Goal: Transaction & Acquisition: Book appointment/travel/reservation

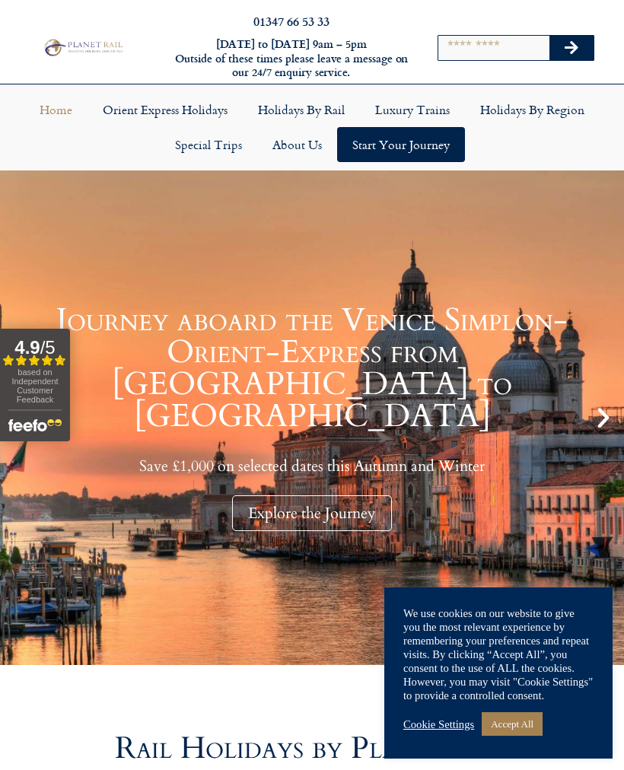
click at [466, 50] on input "Search" at bounding box center [493, 48] width 111 height 24
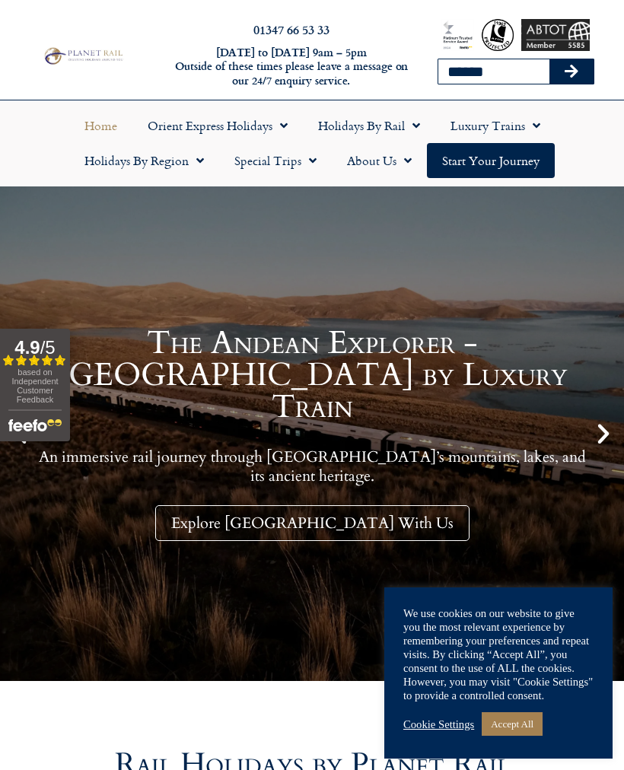
type input "******"
click at [571, 72] on button "Search" at bounding box center [571, 71] width 44 height 24
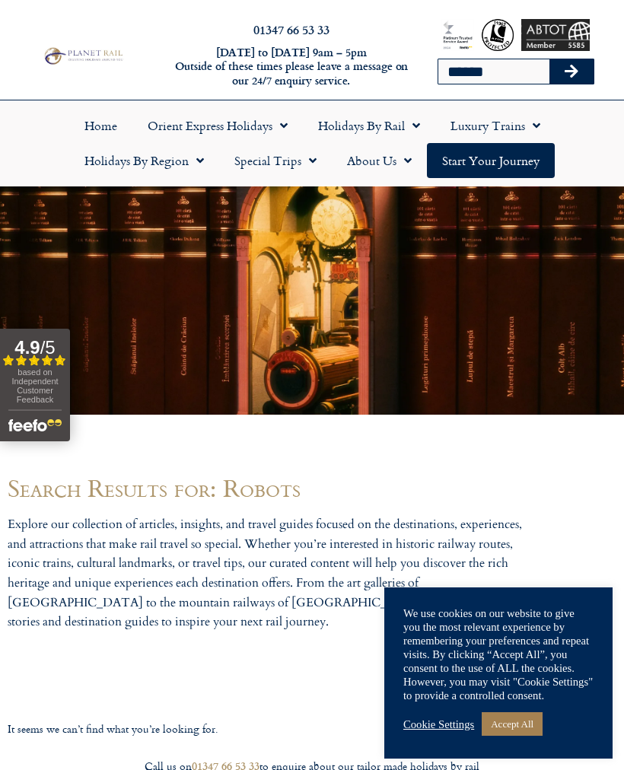
click at [272, 130] on span "Menu" at bounding box center [279, 125] width 15 height 27
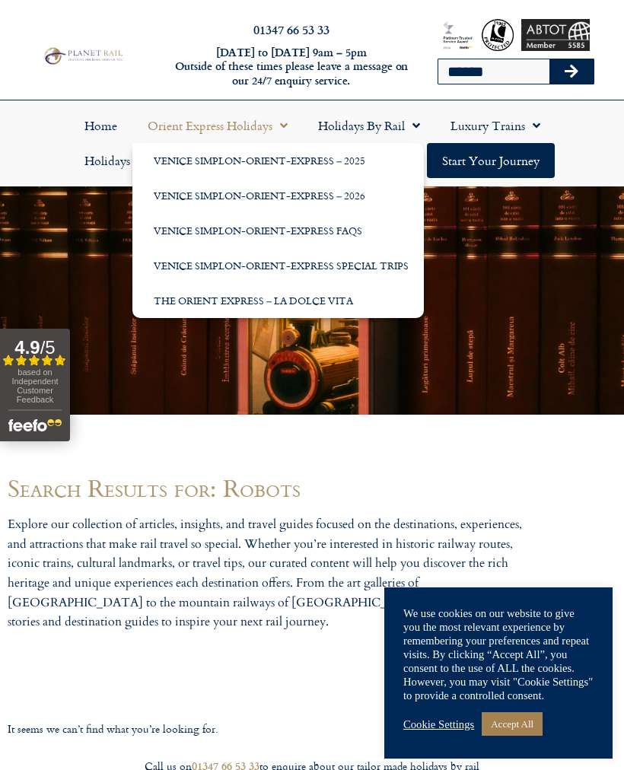
click at [527, 122] on span "Menu" at bounding box center [532, 125] width 15 height 27
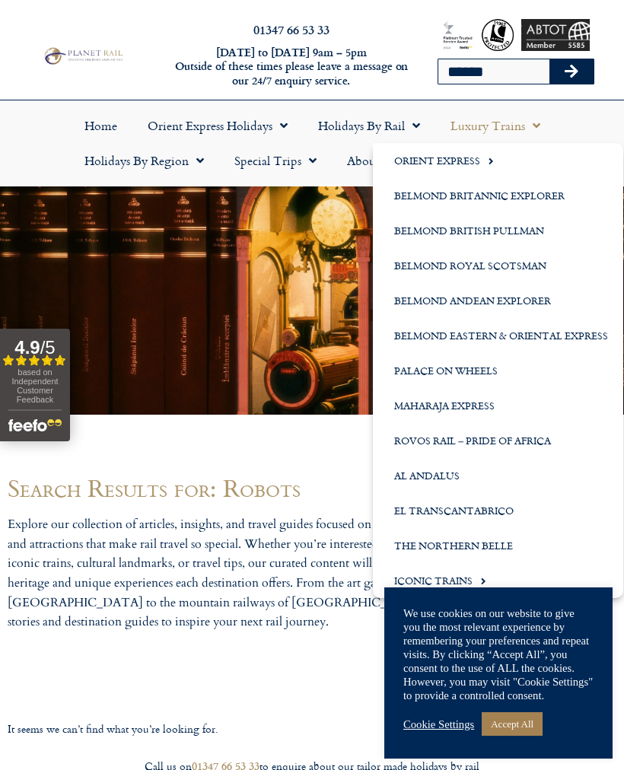
click at [474, 442] on link "Rovos Rail – Pride of Africa" at bounding box center [498, 440] width 250 height 35
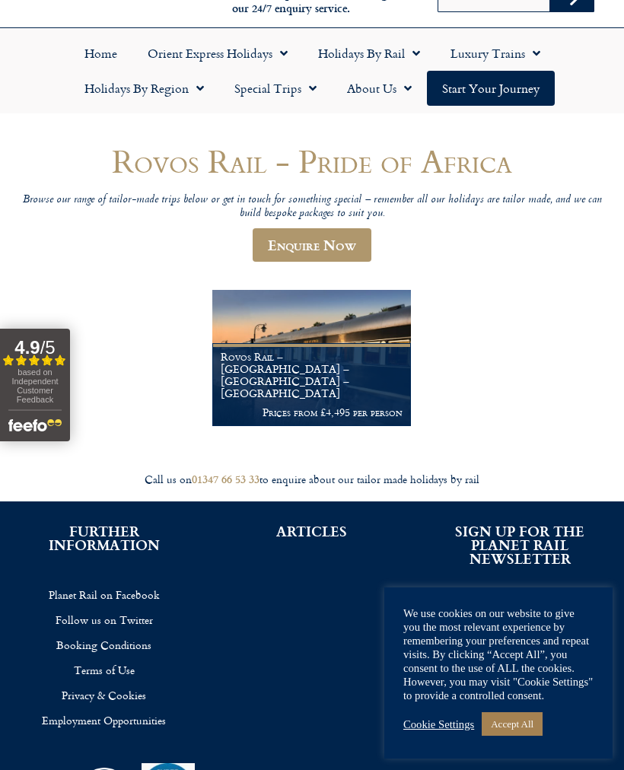
scroll to position [73, 0]
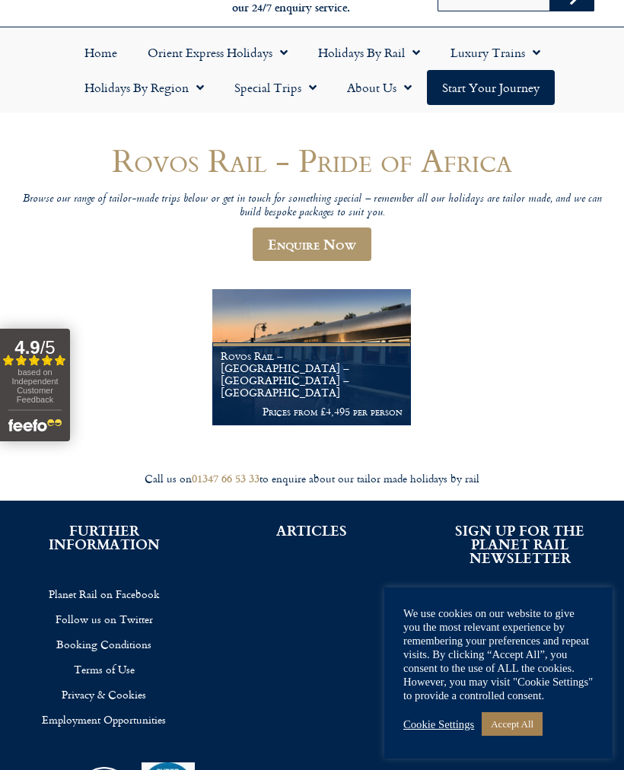
click at [347, 349] on img at bounding box center [311, 356] width 198 height 135
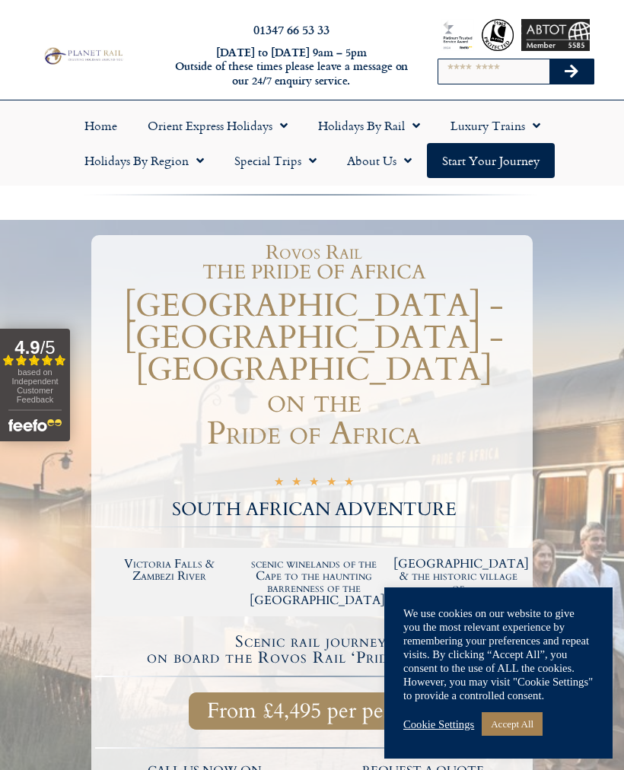
click at [443, 724] on link "Cookie Settings" at bounding box center [438, 724] width 71 height 14
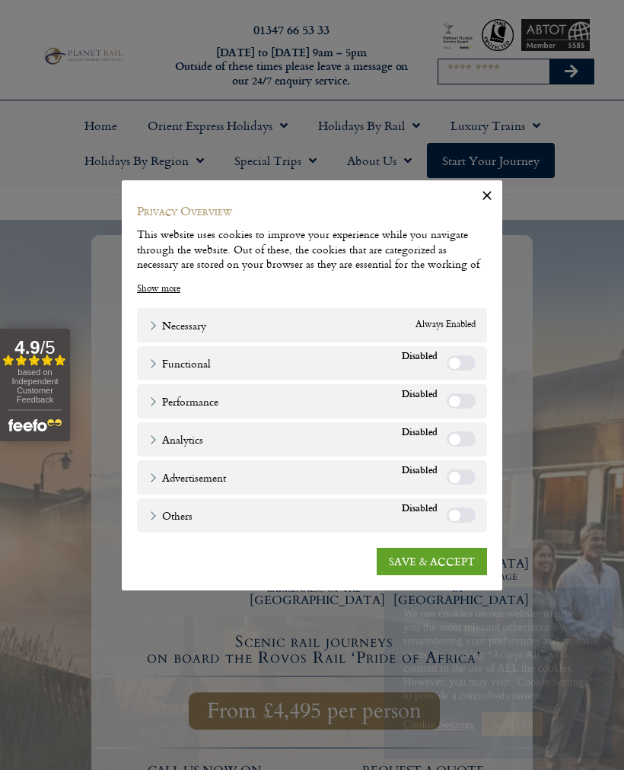
click at [438, 562] on link "SAVE & ACCEPT" at bounding box center [432, 561] width 110 height 27
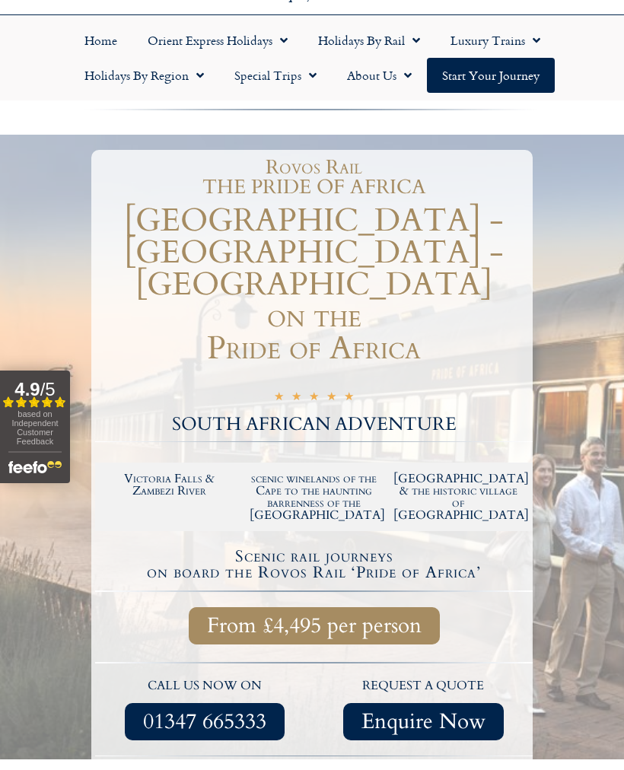
scroll to position [86, 0]
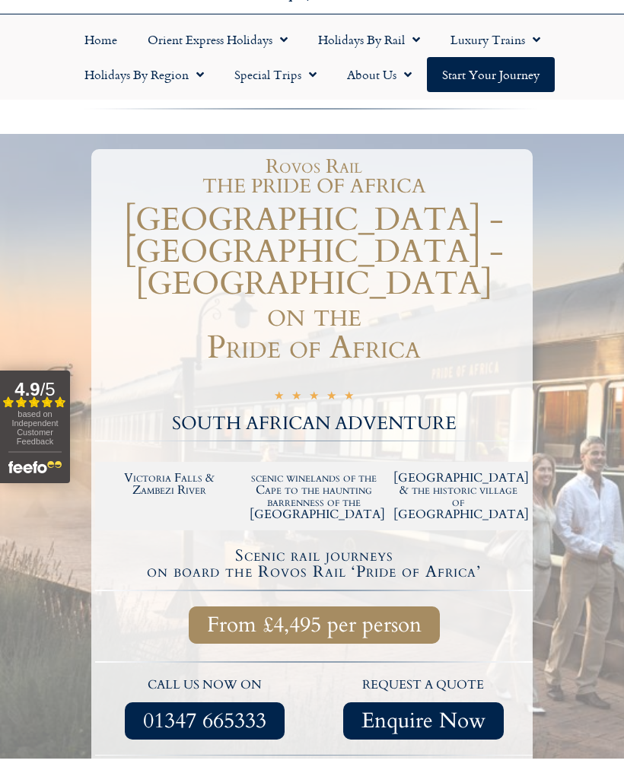
click at [8, 519] on div at bounding box center [312, 530] width 624 height 793
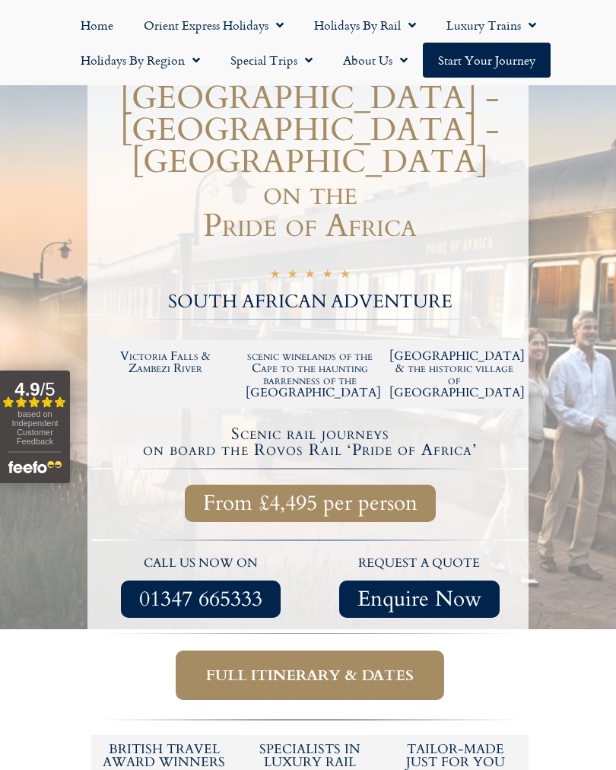
scroll to position [209, 0]
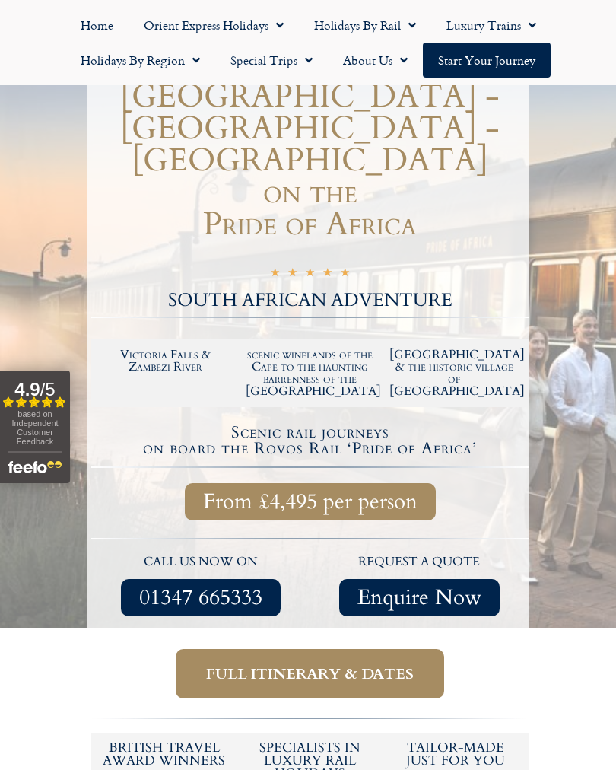
click at [313, 492] on span "From £4,495 per person" at bounding box center [310, 501] width 215 height 19
click at [323, 654] on link "Full itinerary & dates" at bounding box center [310, 673] width 269 height 49
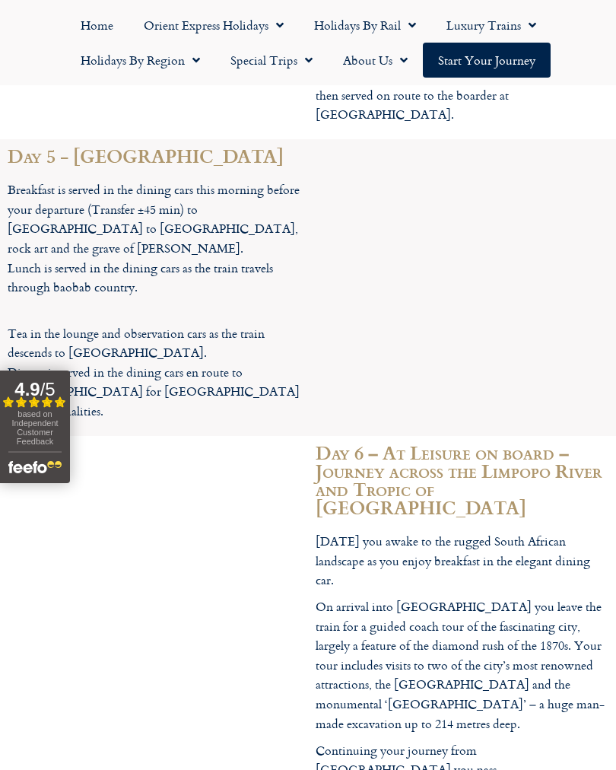
scroll to position [3547, 0]
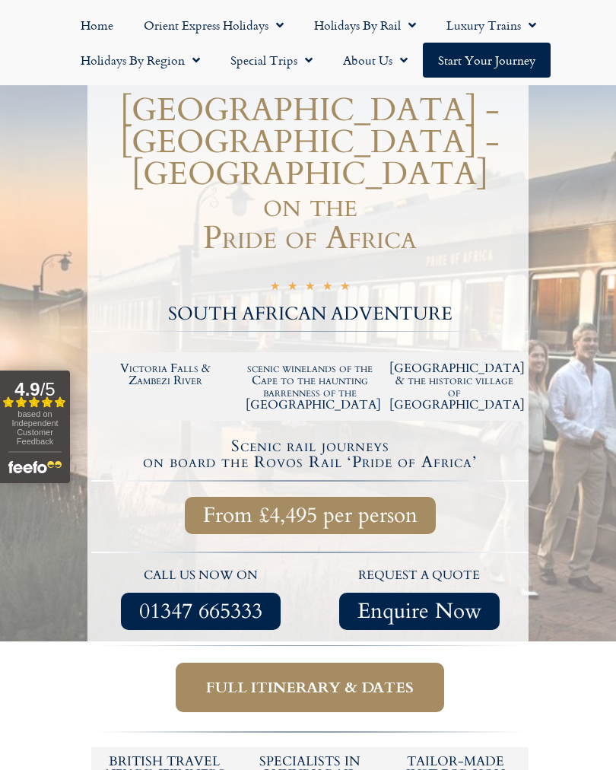
scroll to position [197, 0]
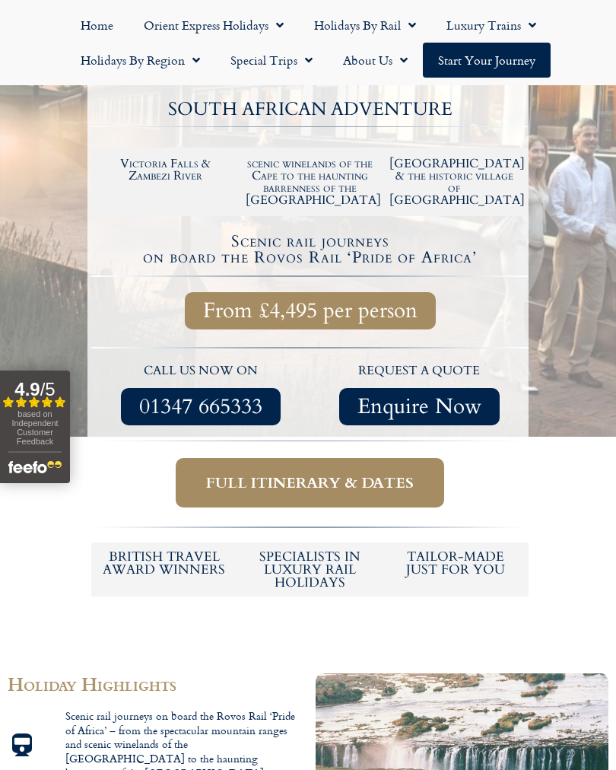
click at [309, 473] on span "Full itinerary & dates" at bounding box center [310, 482] width 208 height 19
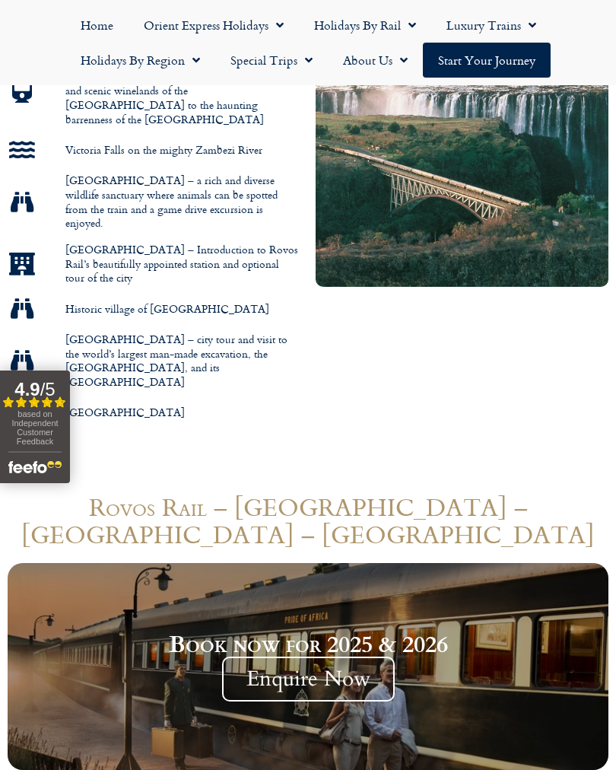
scroll to position [1054, 0]
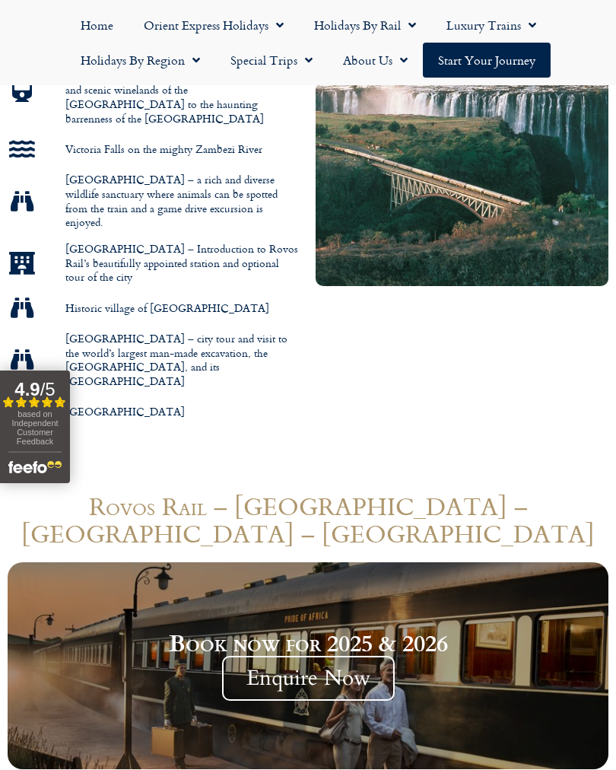
click at [491, 62] on link "Start your Journey" at bounding box center [487, 60] width 128 height 35
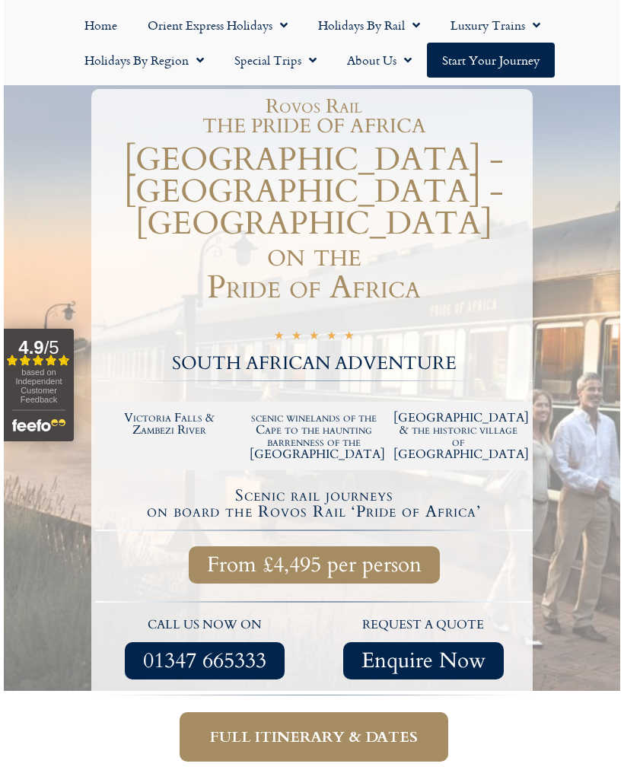
scroll to position [0, 0]
